Goal: Task Accomplishment & Management: Complete application form

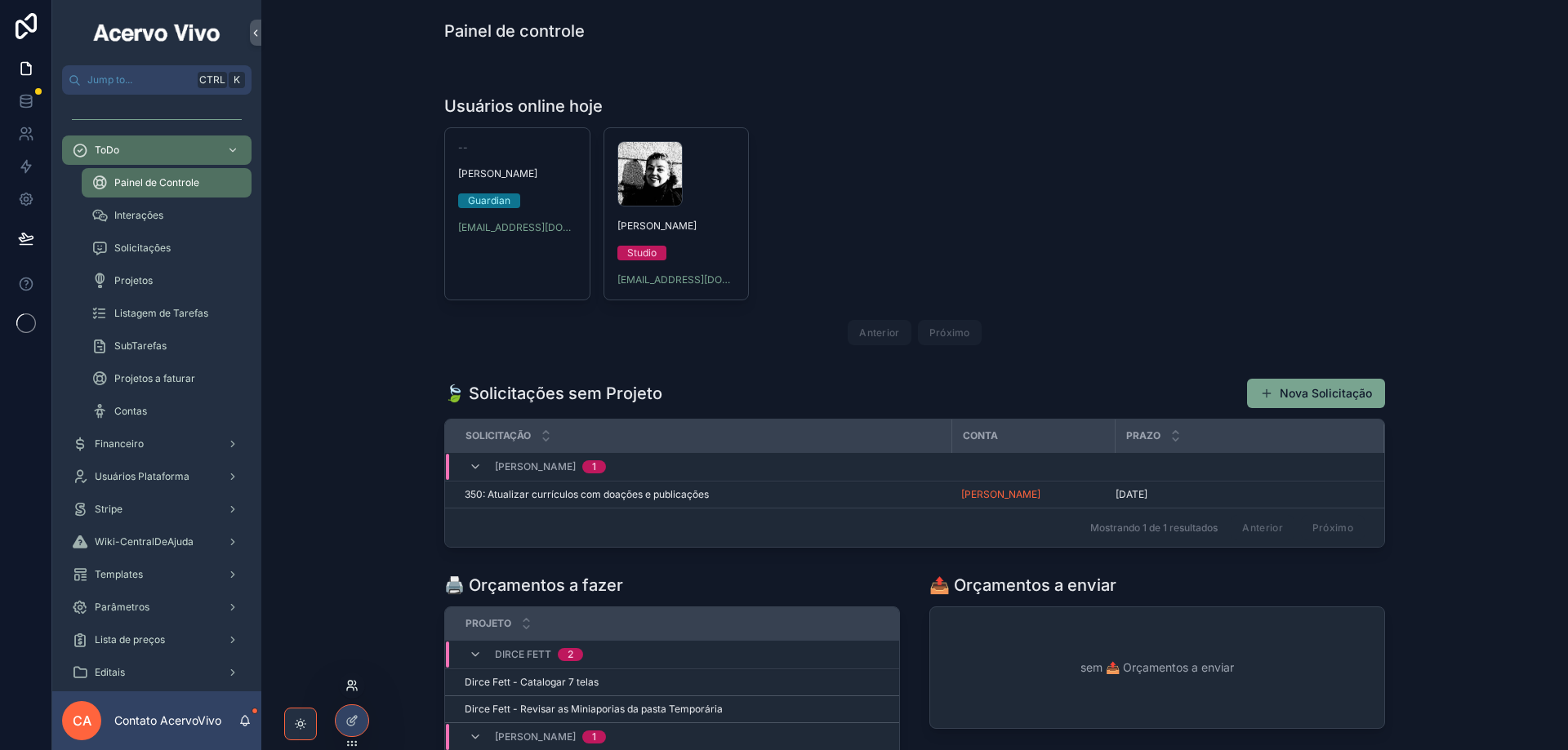
click at [353, 689] on icon at bounding box center [350, 688] width 7 height 3
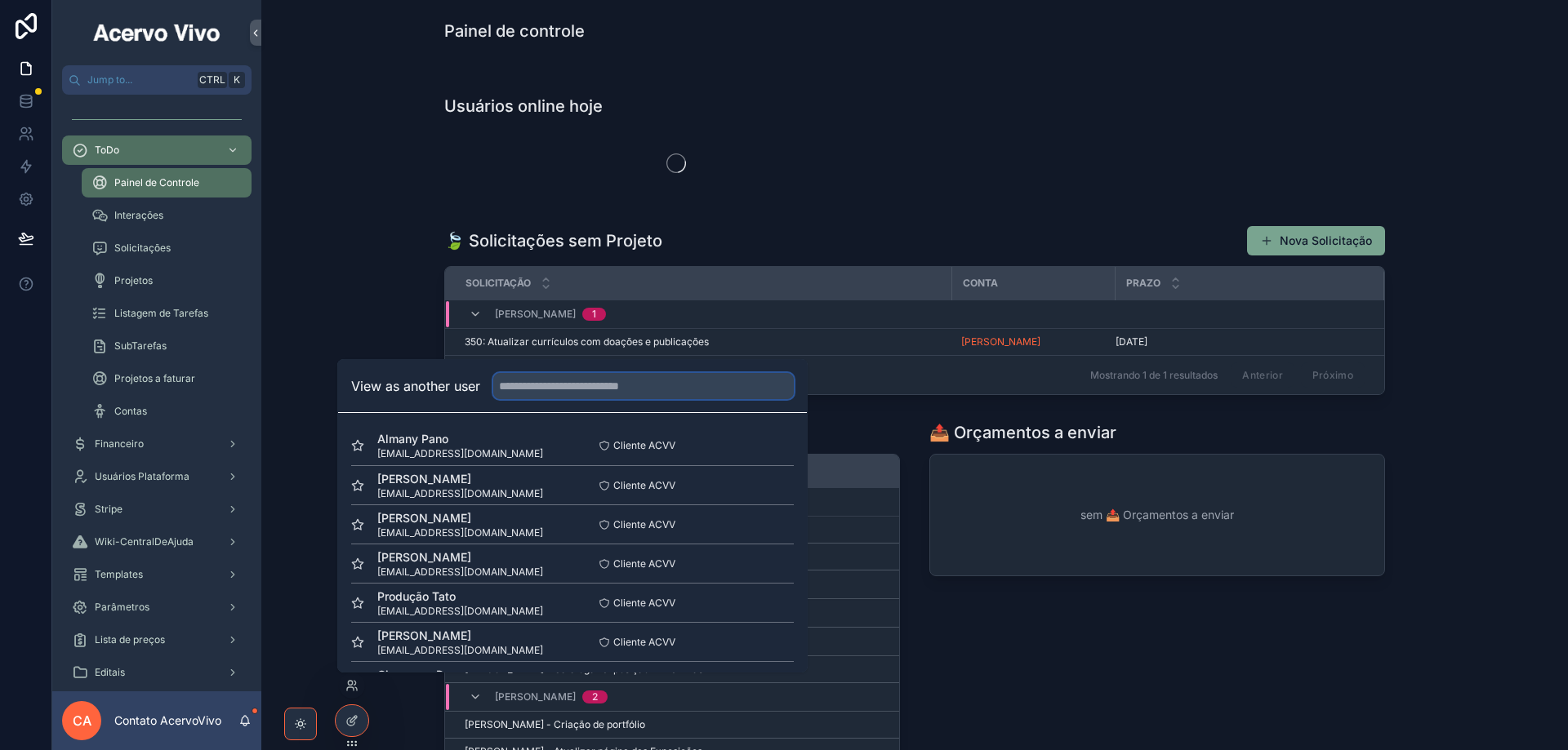
click at [578, 389] on input "text" at bounding box center [643, 386] width 301 height 26
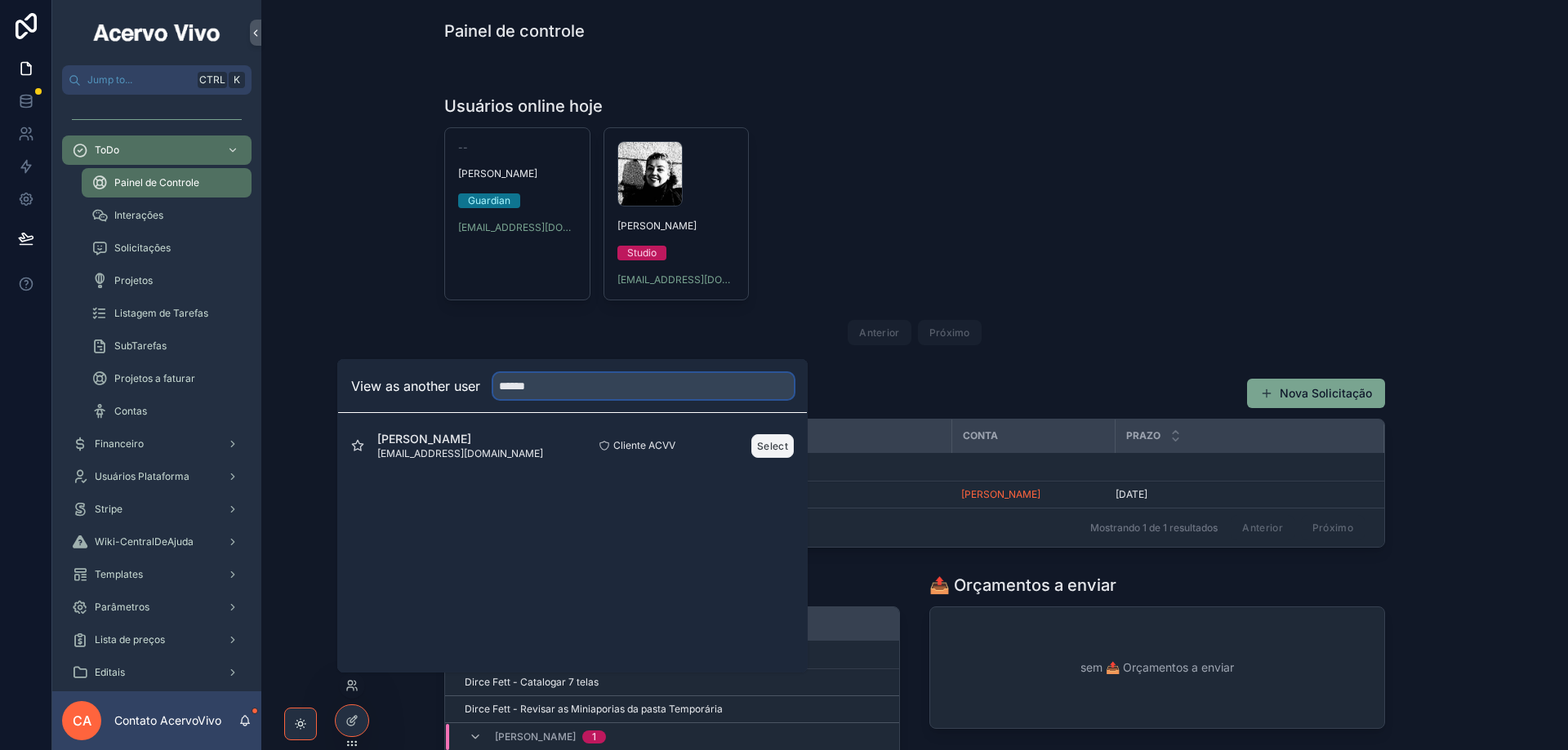
type input "******"
click at [770, 448] on button "Select" at bounding box center [772, 446] width 43 height 24
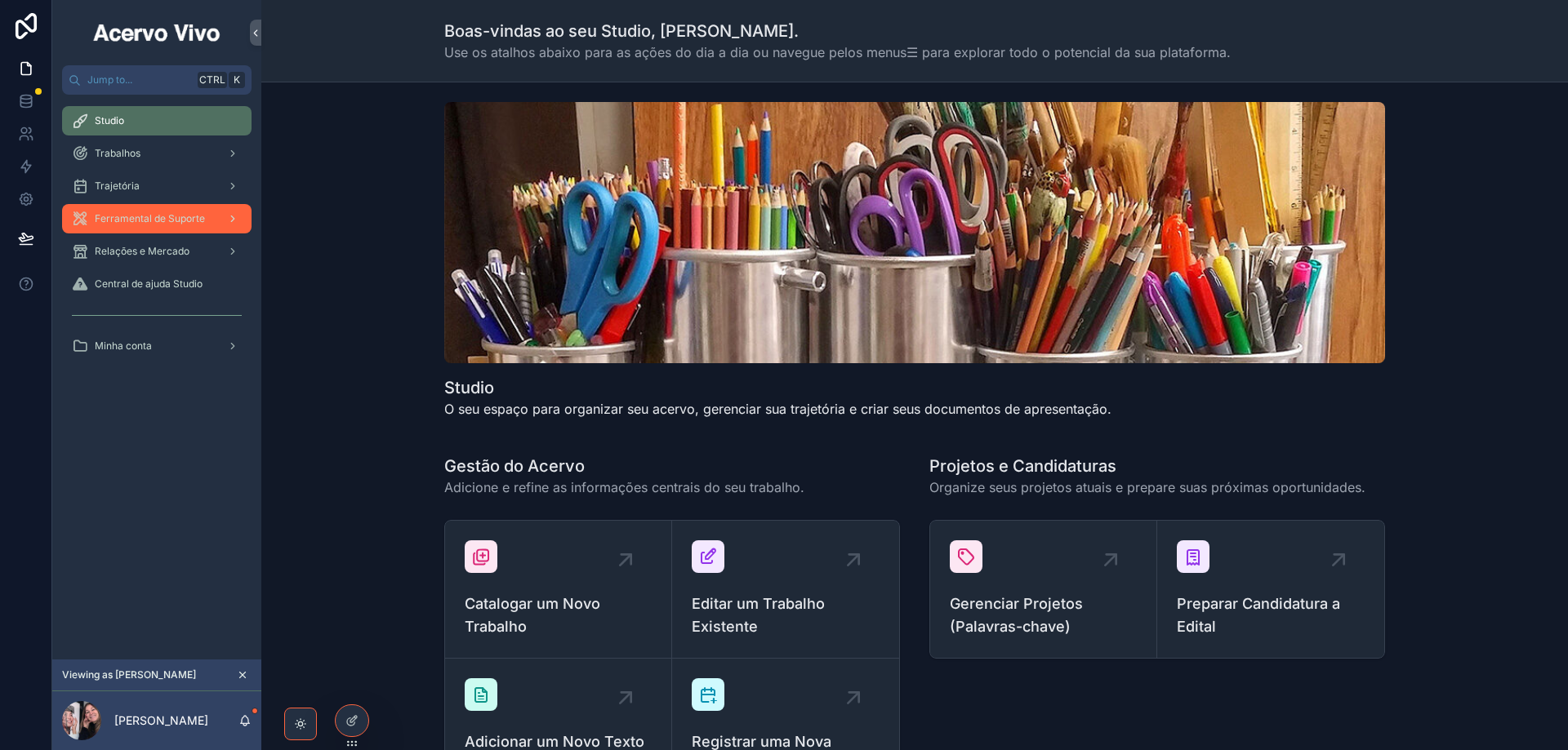
click at [161, 218] on span "Ferramental de Suporte" at bounding box center [149, 218] width 110 height 13
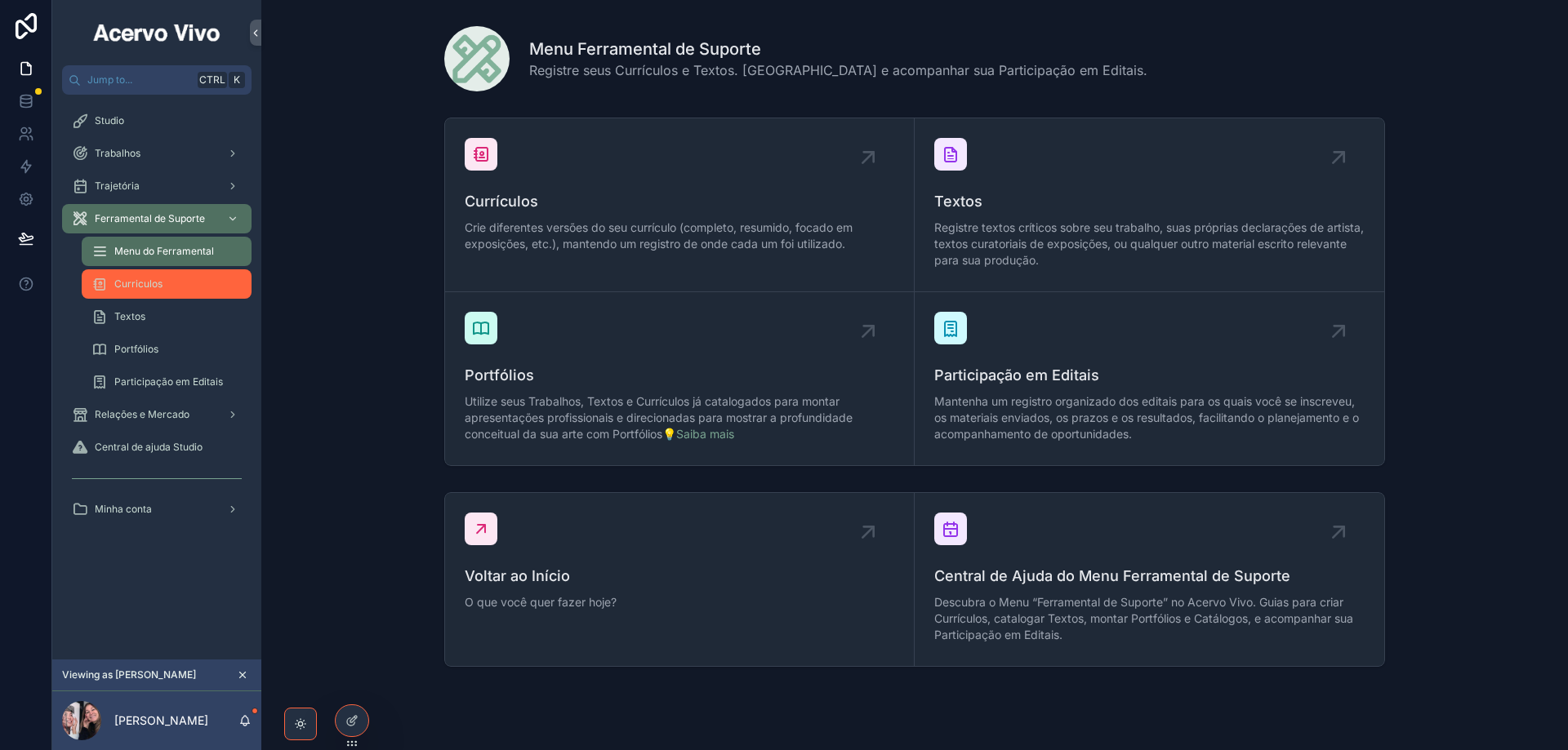
click at [177, 290] on div "Curriculos" at bounding box center [166, 284] width 150 height 26
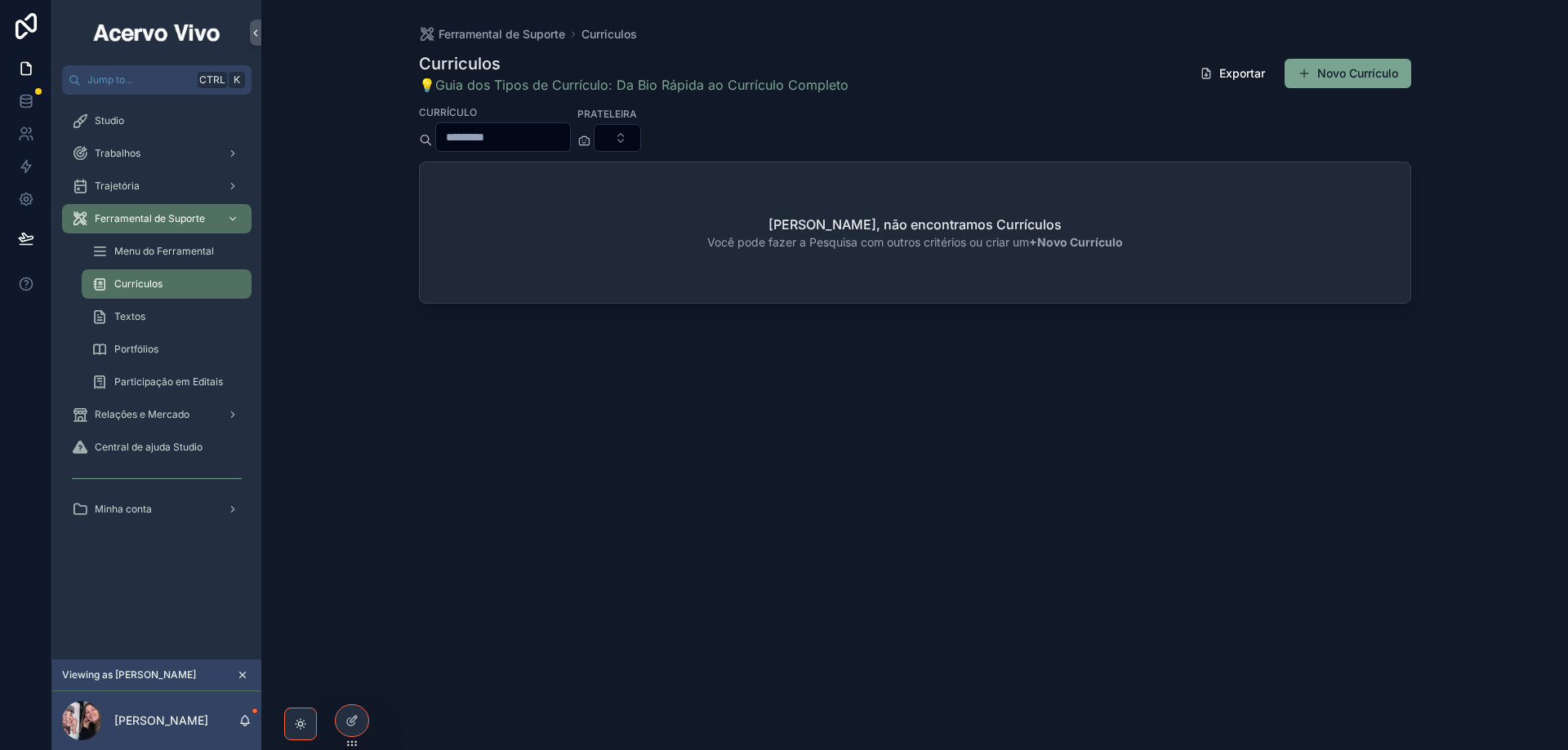
click at [1329, 70] on button "Novo Currículo" at bounding box center [1347, 73] width 127 height 30
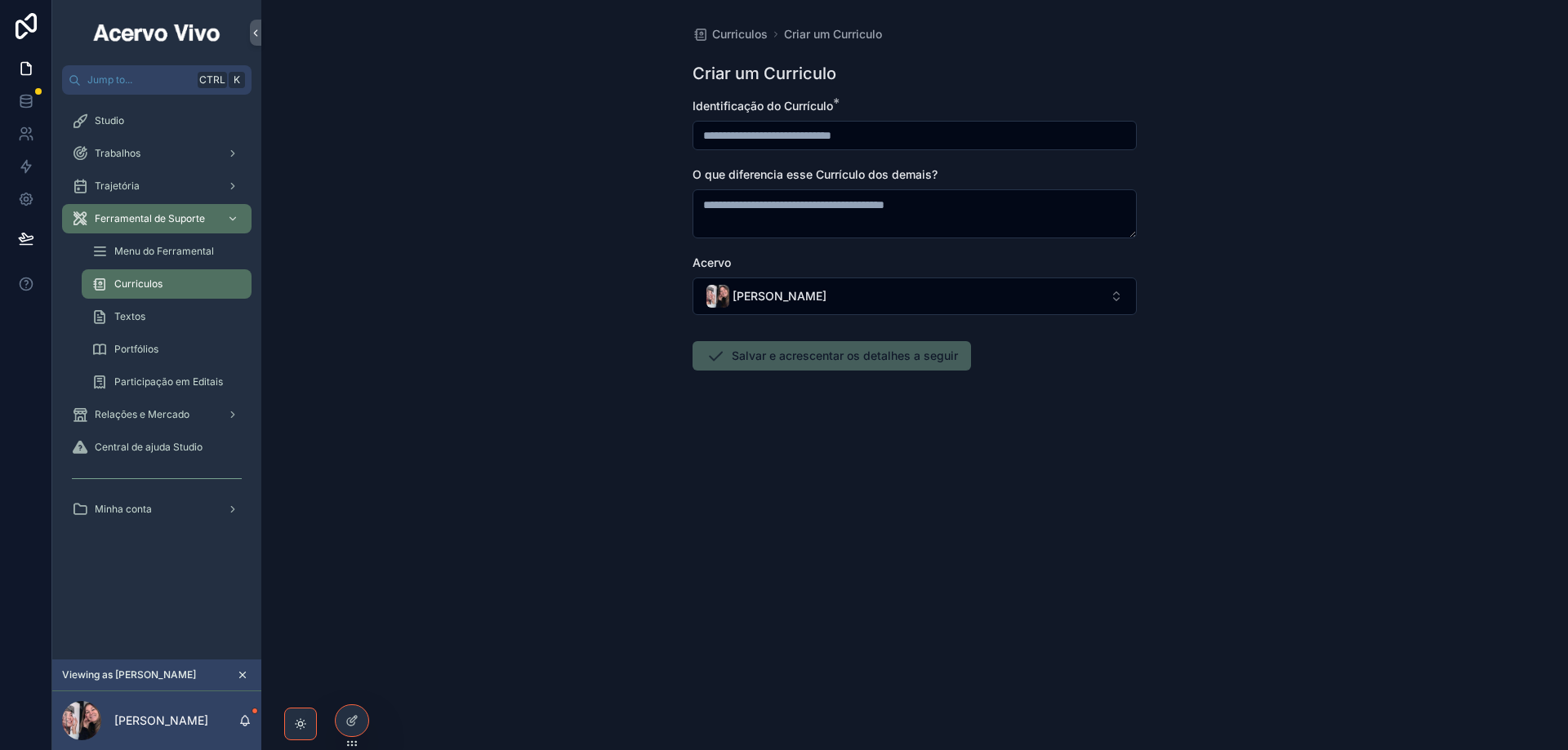
click at [845, 136] on input "scrollable content" at bounding box center [914, 135] width 442 height 23
type input "**********"
click at [849, 356] on button "Salvar e acrescentar os detalhes a seguir" at bounding box center [831, 356] width 278 height 30
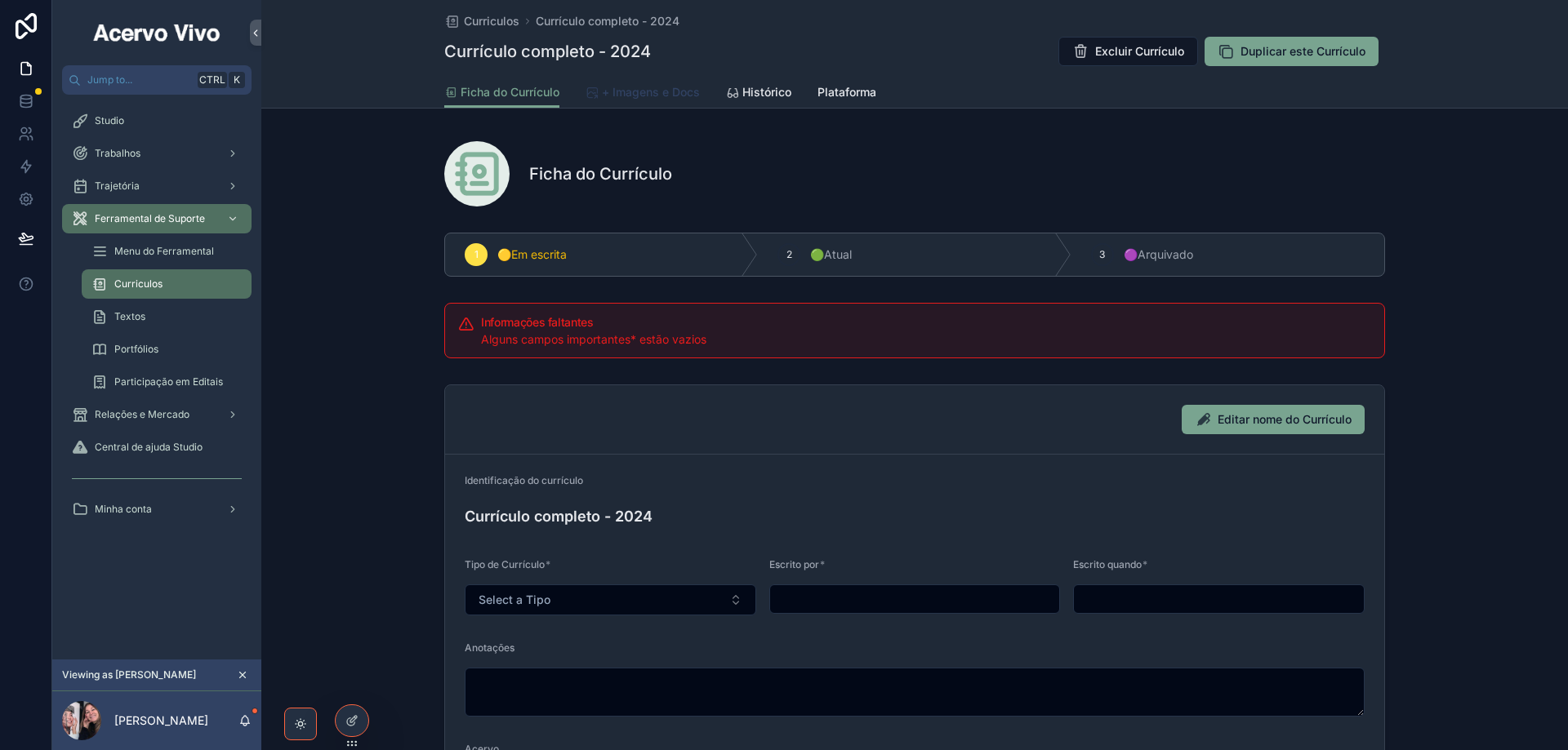
drag, startPoint x: 650, startPoint y: 94, endPoint x: 689, endPoint y: 127, distance: 51.1
click at [650, 95] on span "+ Imagens e Docs" at bounding box center [650, 92] width 98 height 16
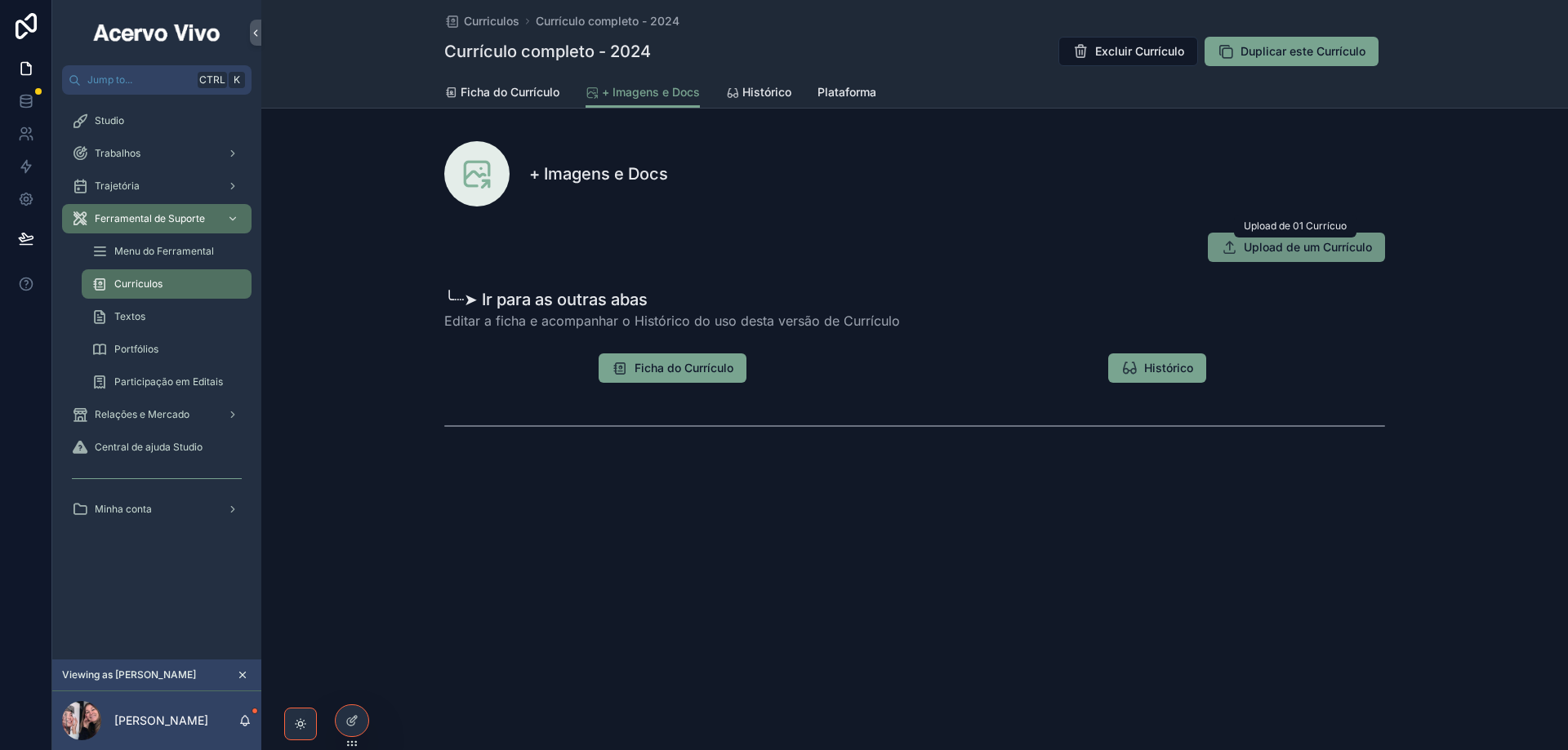
click at [1285, 243] on span "Upload de um Currículo" at bounding box center [1307, 247] width 128 height 16
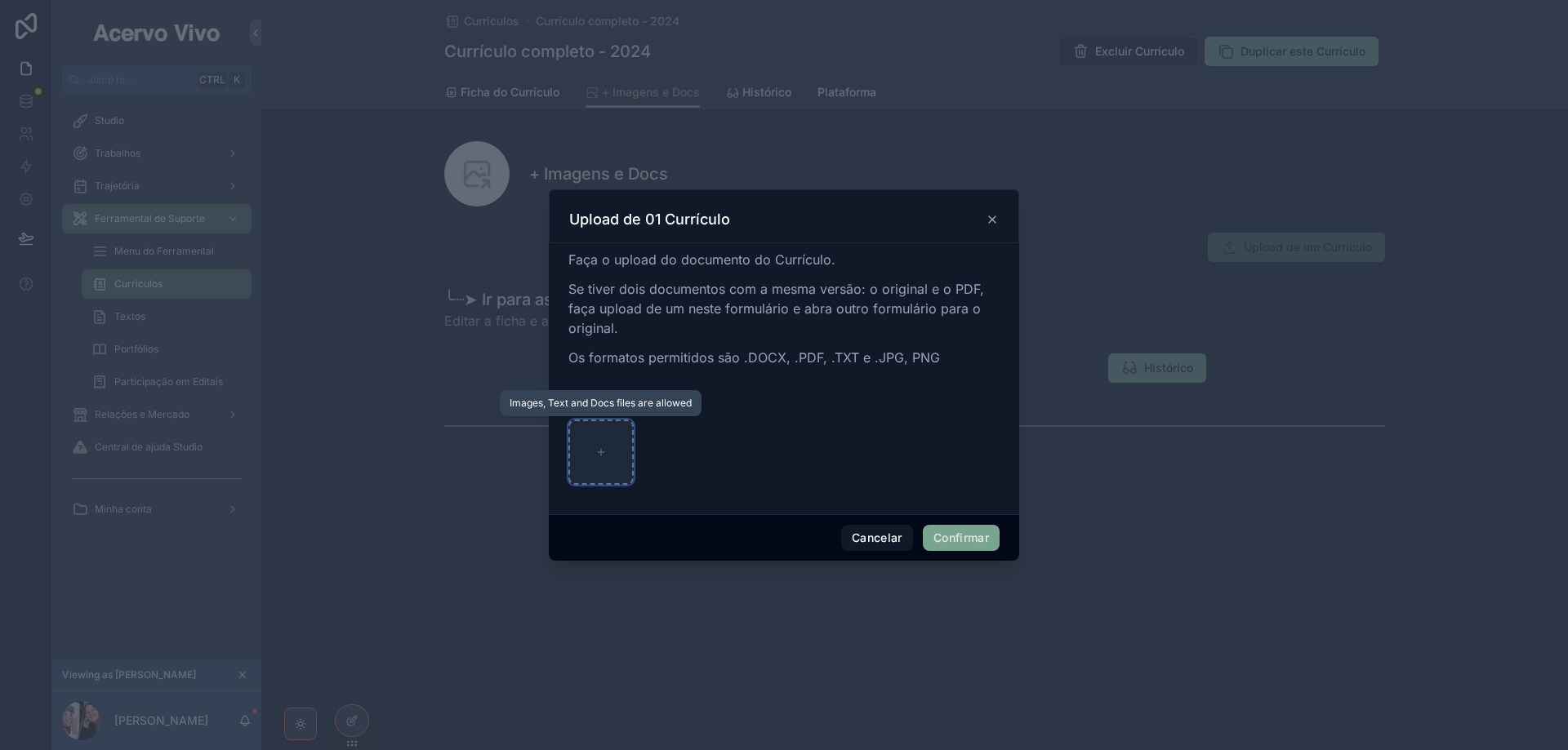
click at [598, 451] on icon at bounding box center [601, 452] width 12 height 12
type input "**********"
click at [963, 546] on button "Confirmar" at bounding box center [961, 537] width 77 height 26
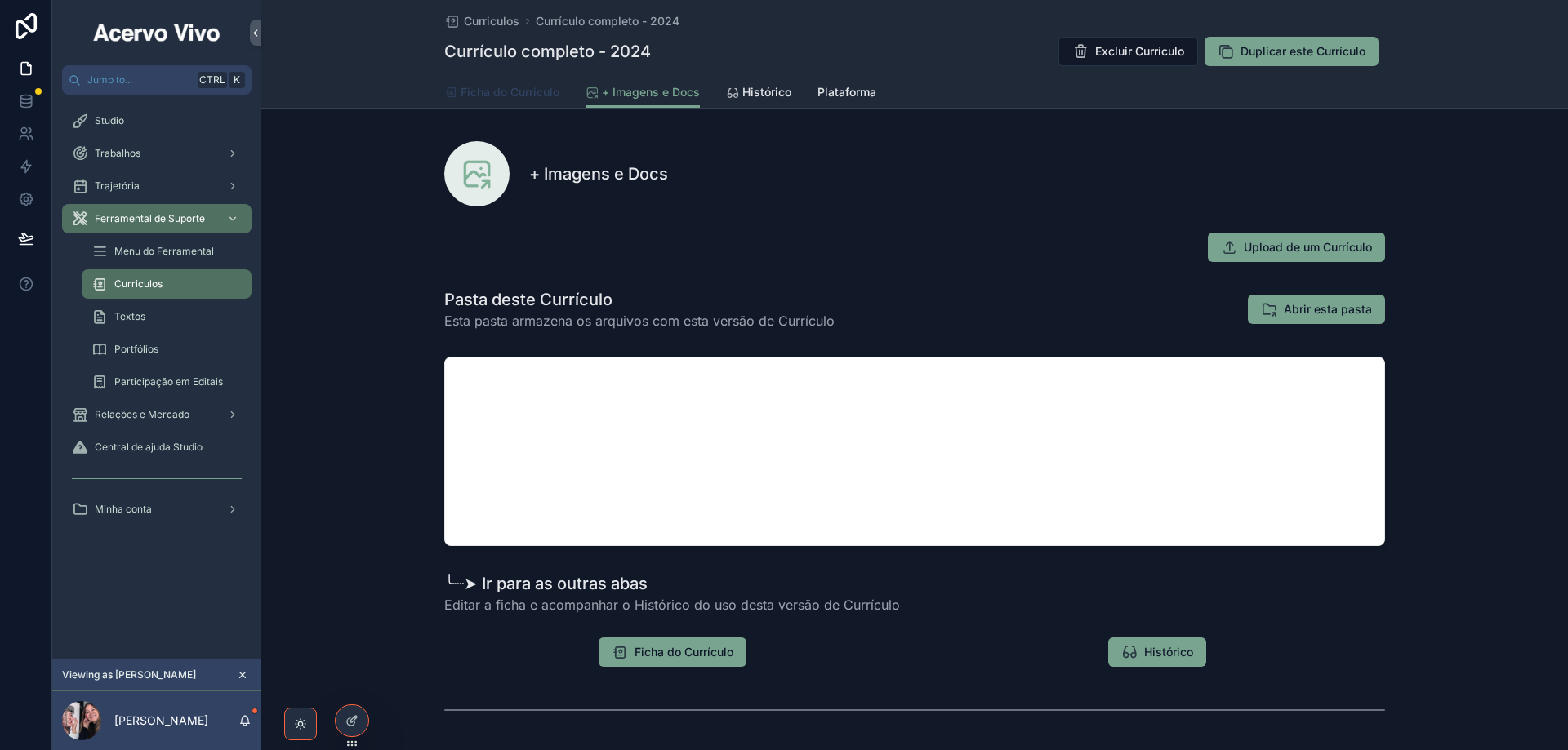
click at [532, 100] on span "Ficha do Currículo" at bounding box center [510, 92] width 99 height 16
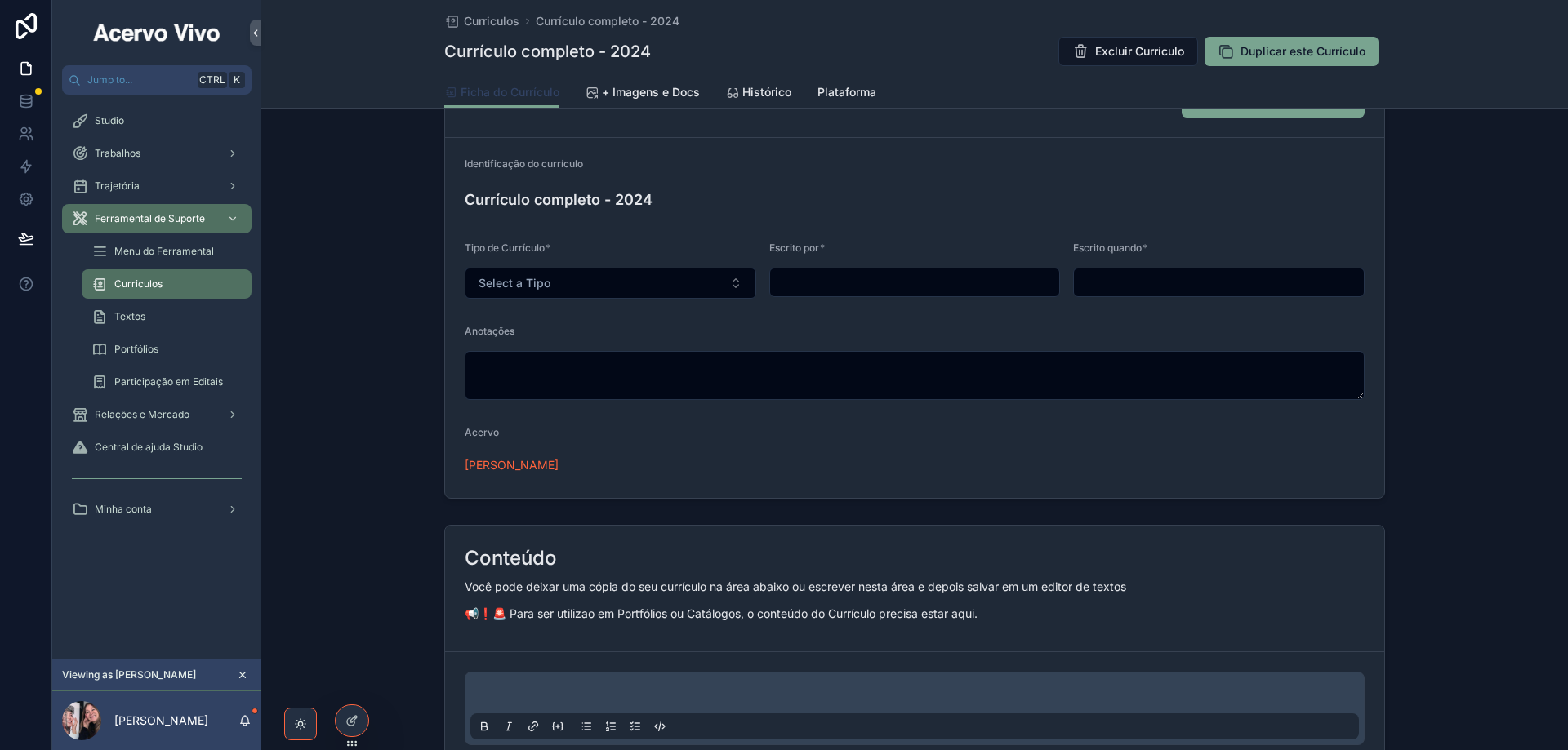
scroll to position [327, 0]
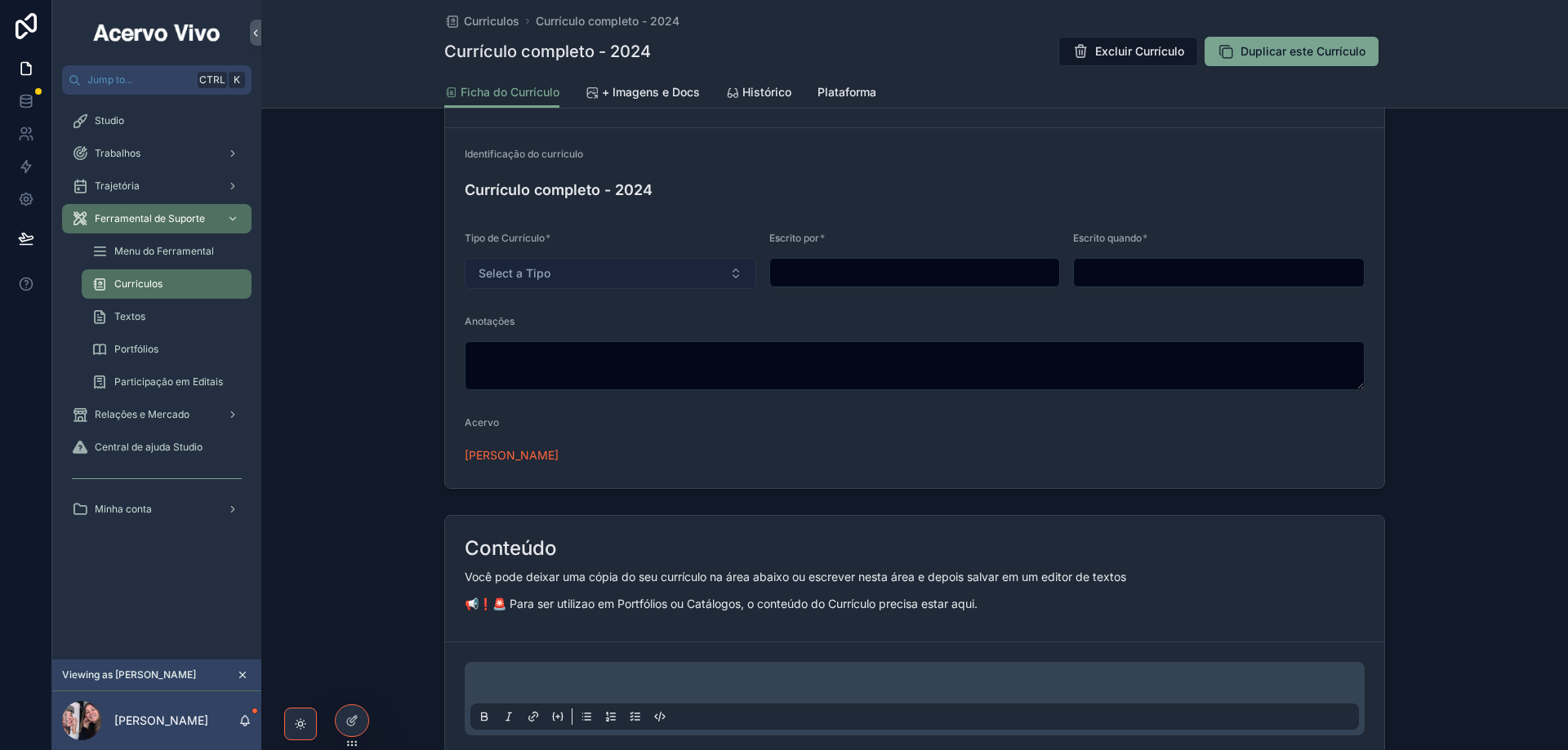
click at [567, 274] on button "Select a Tipo" at bounding box center [610, 273] width 291 height 31
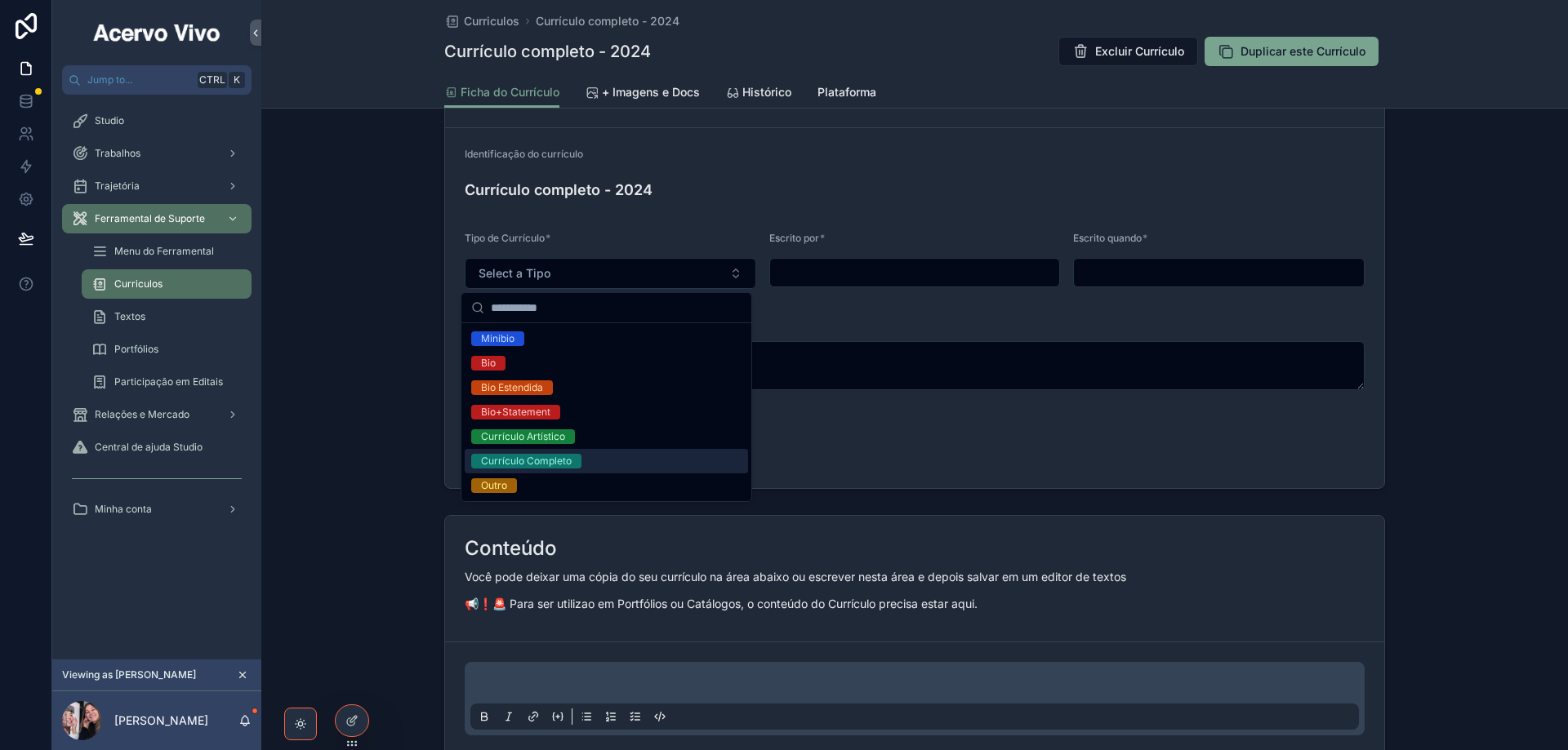
click at [595, 460] on div "Currículo Completo" at bounding box center [606, 461] width 283 height 25
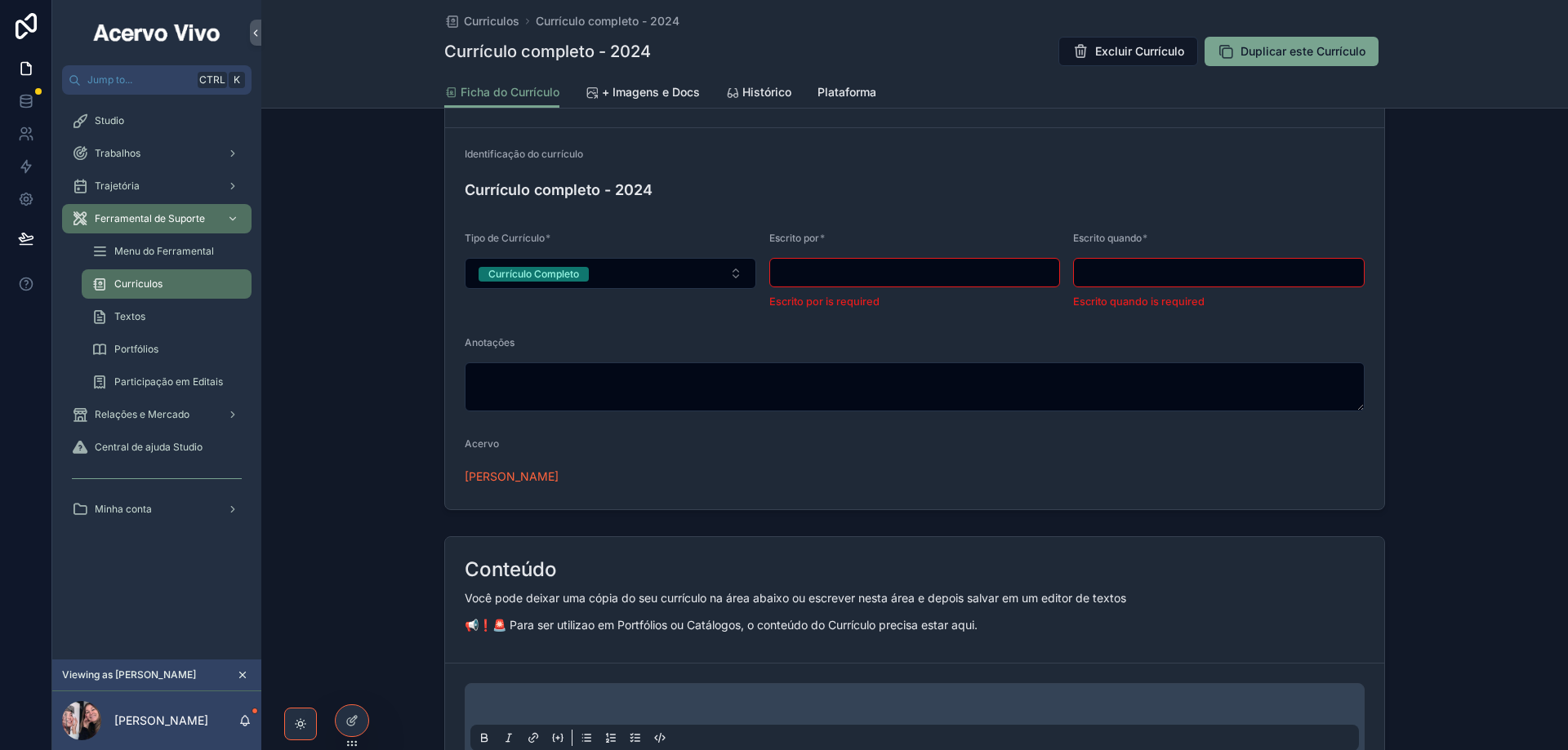
click at [808, 264] on input "scrollable content" at bounding box center [915, 272] width 290 height 23
type input "******"
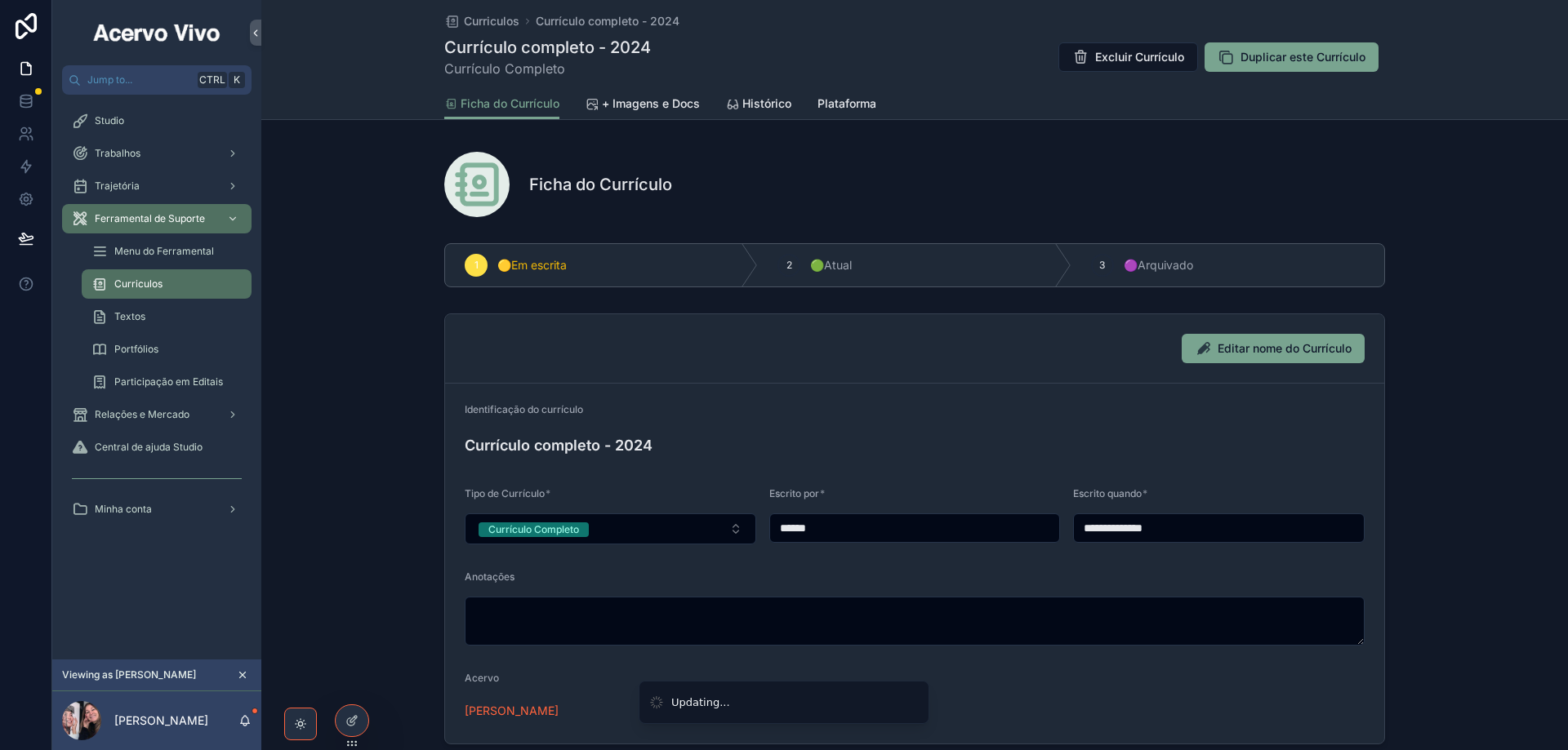
scroll to position [0, 0]
type input "**********"
click at [1096, 265] on icon "scrollable content" at bounding box center [1102, 265] width 13 height 13
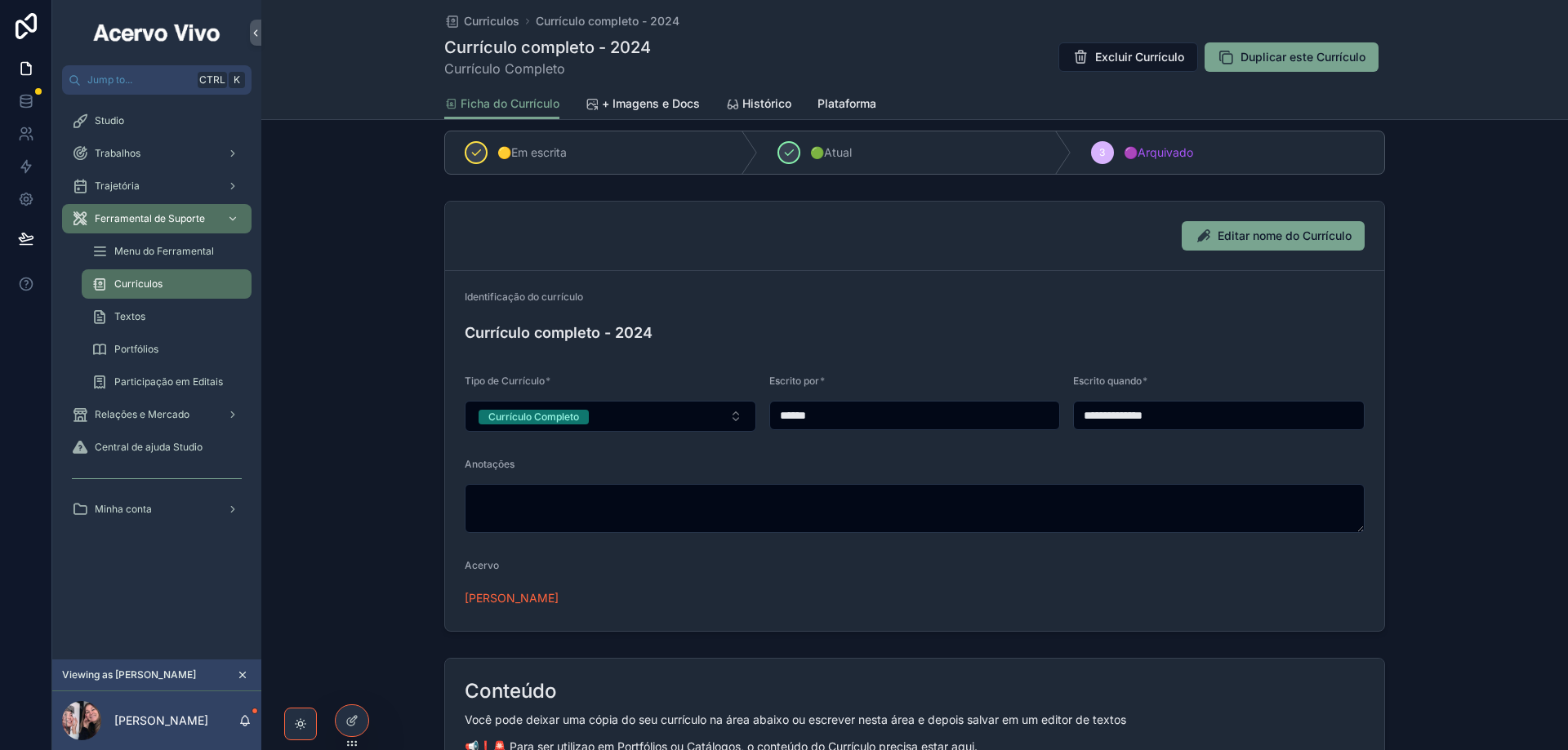
scroll to position [327, 0]
